Goal: Go to known website: Access a specific website the user already knows

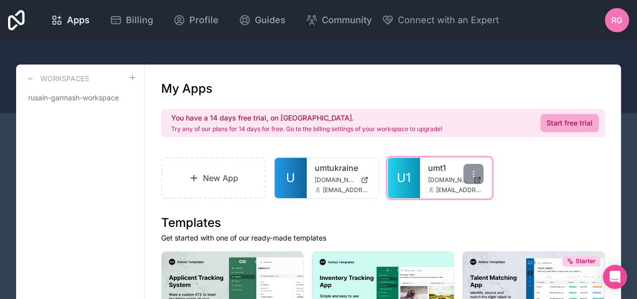
click at [434, 180] on span "[DOMAIN_NAME]" at bounding box center [448, 180] width 41 height 8
click at [408, 174] on span "U1" at bounding box center [404, 178] width 14 height 16
